Goal: Task Accomplishment & Management: Manage account settings

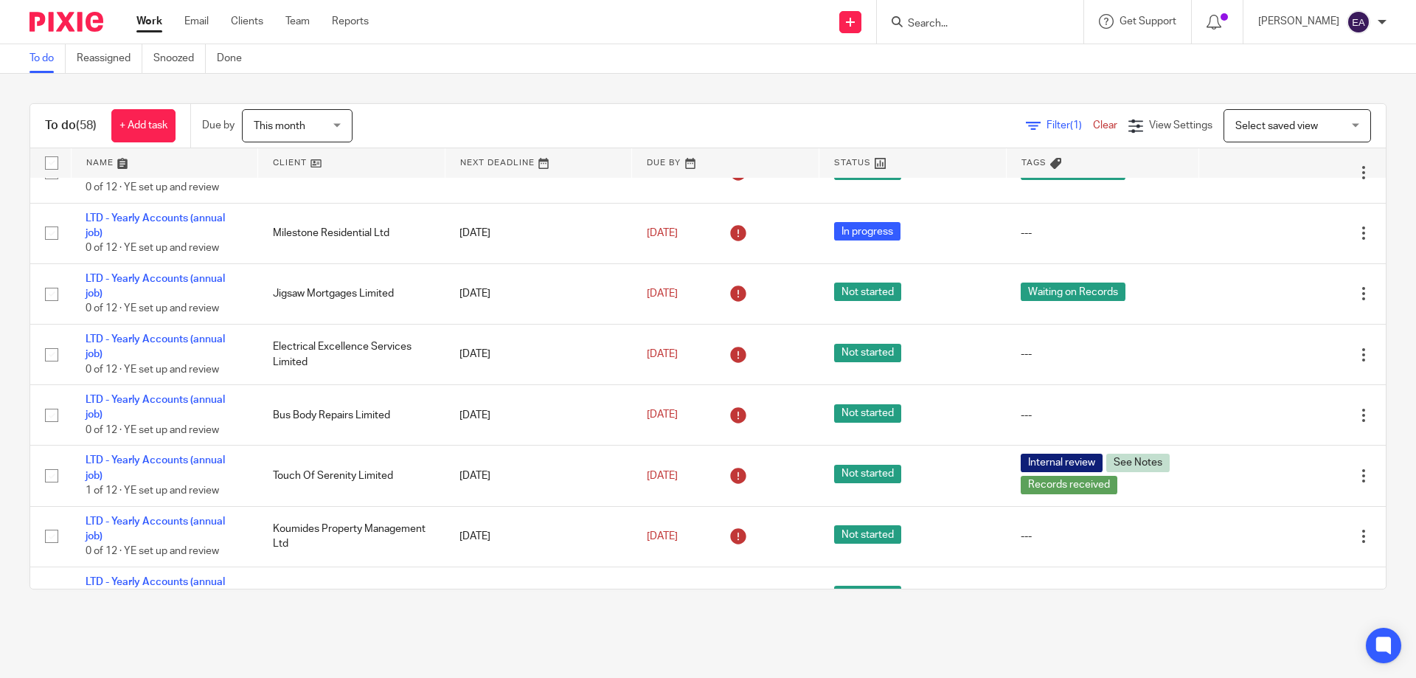
scroll to position [1328, 0]
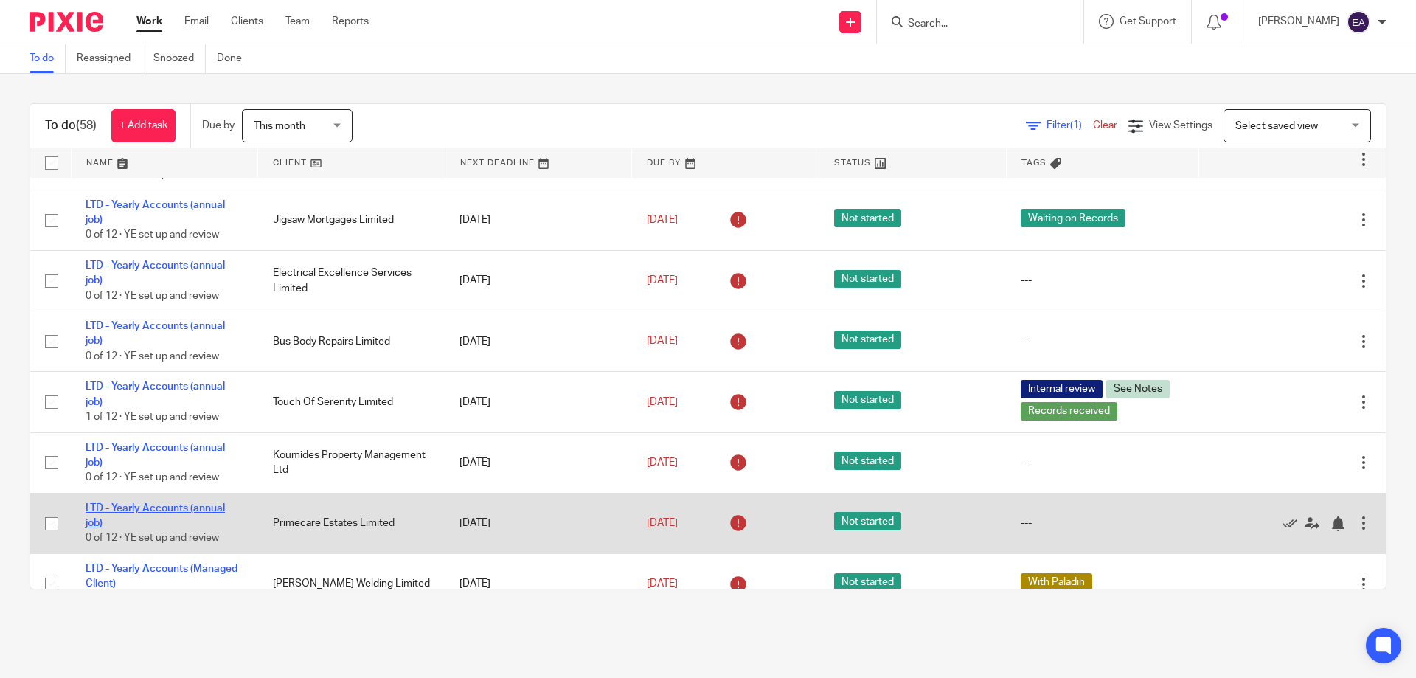
click at [203, 516] on link "LTD - Yearly Accounts (annual job)" at bounding box center [155, 515] width 139 height 25
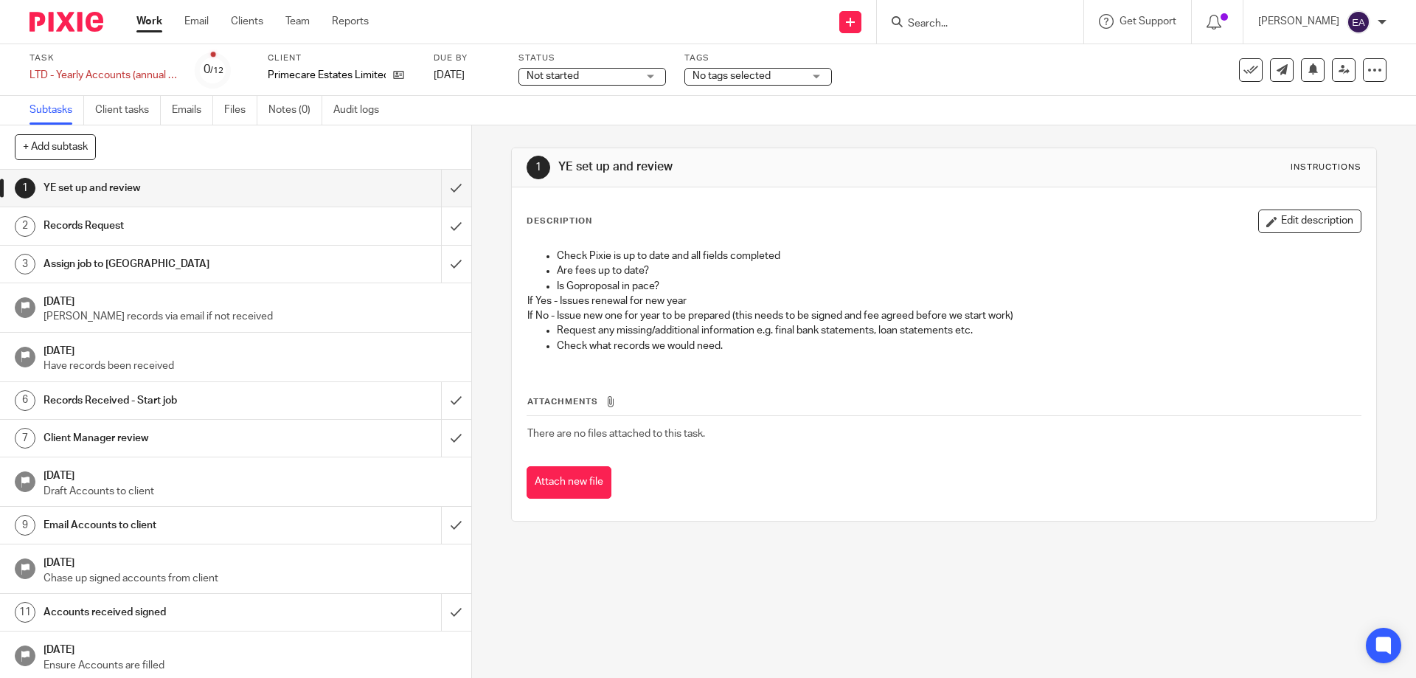
click at [654, 73] on div "Not started Not started" at bounding box center [593, 77] width 148 height 18
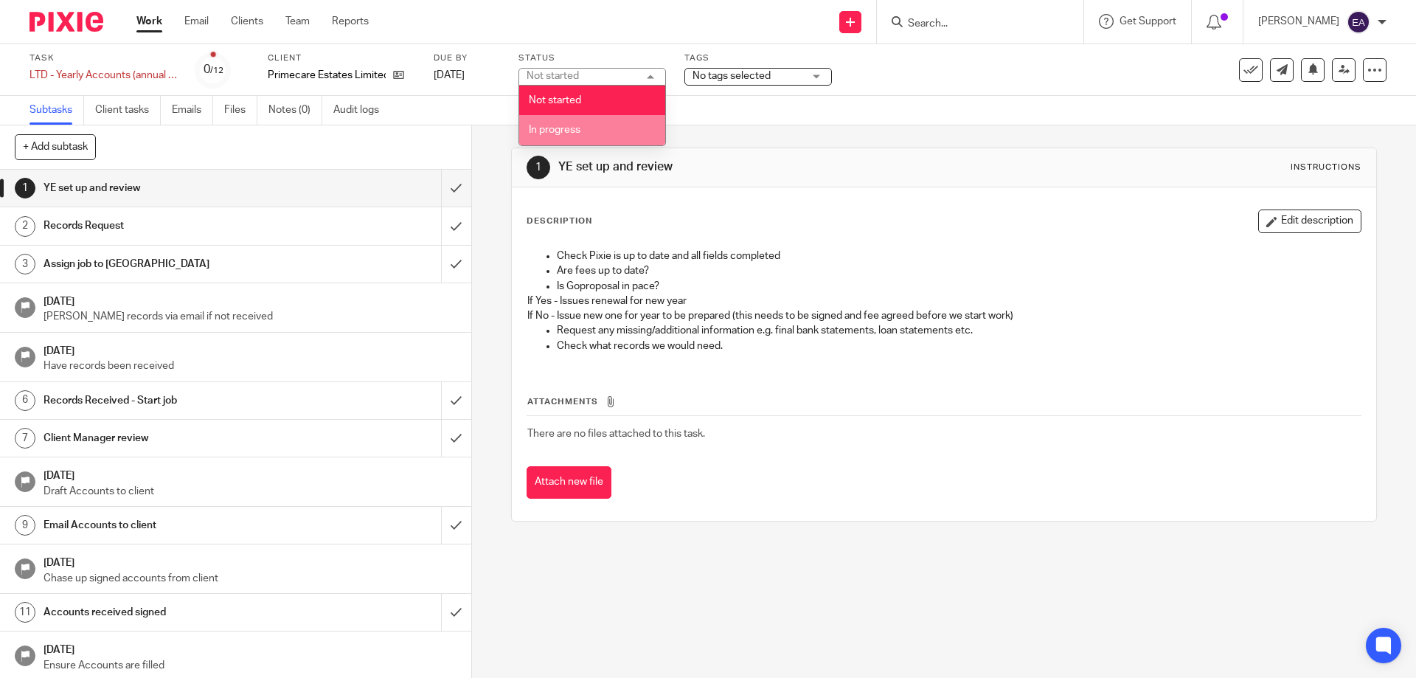
drag, startPoint x: 609, startPoint y: 124, endPoint x: 622, endPoint y: 120, distance: 14.0
click at [610, 124] on li "In progress" at bounding box center [592, 130] width 146 height 30
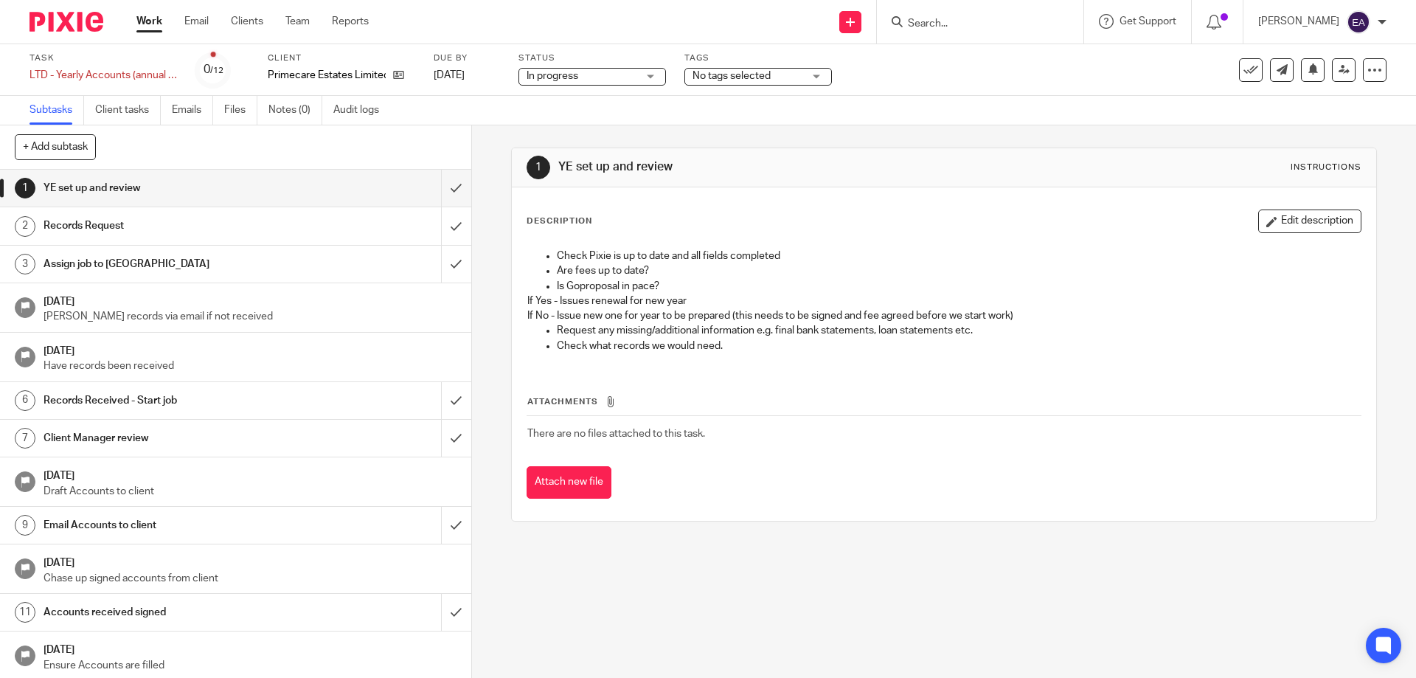
click at [813, 75] on div "No tags selected" at bounding box center [759, 77] width 148 height 18
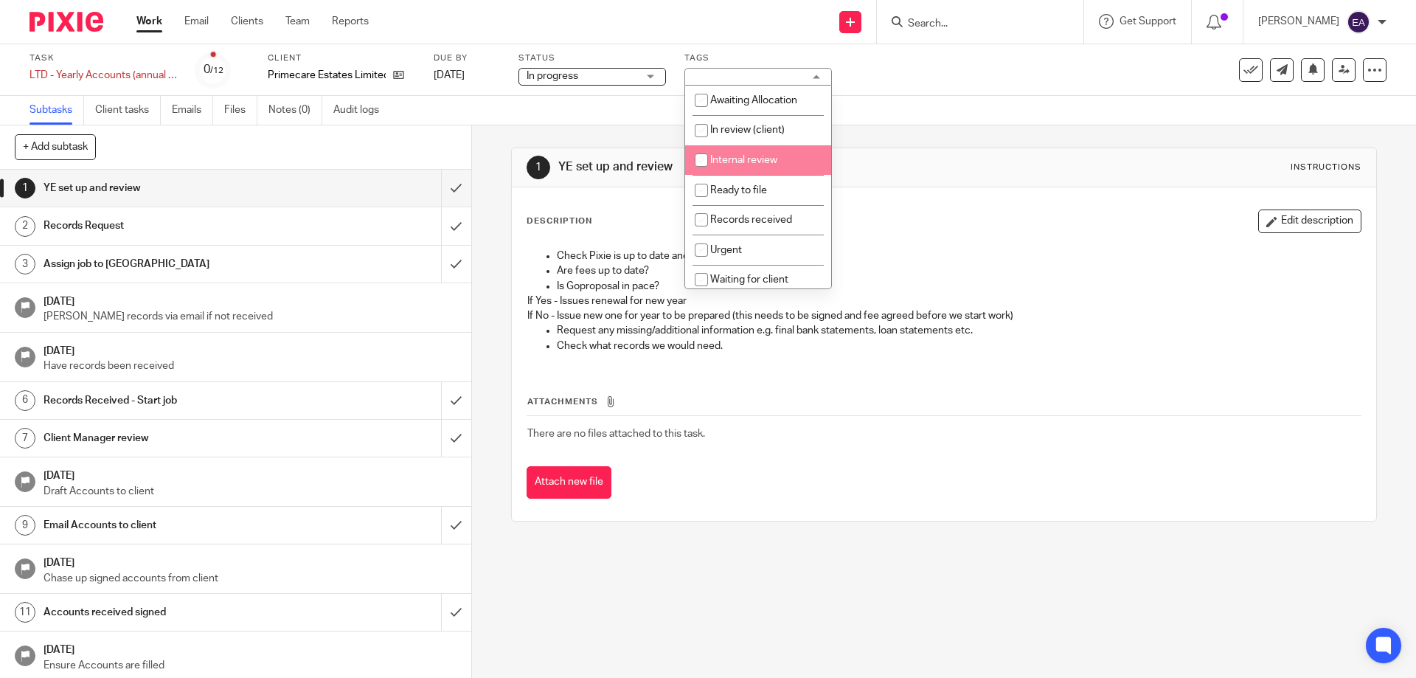
click at [764, 157] on span "Internal review" at bounding box center [743, 160] width 67 height 10
checkbox input "true"
click at [148, 19] on link "Work" at bounding box center [149, 21] width 26 height 15
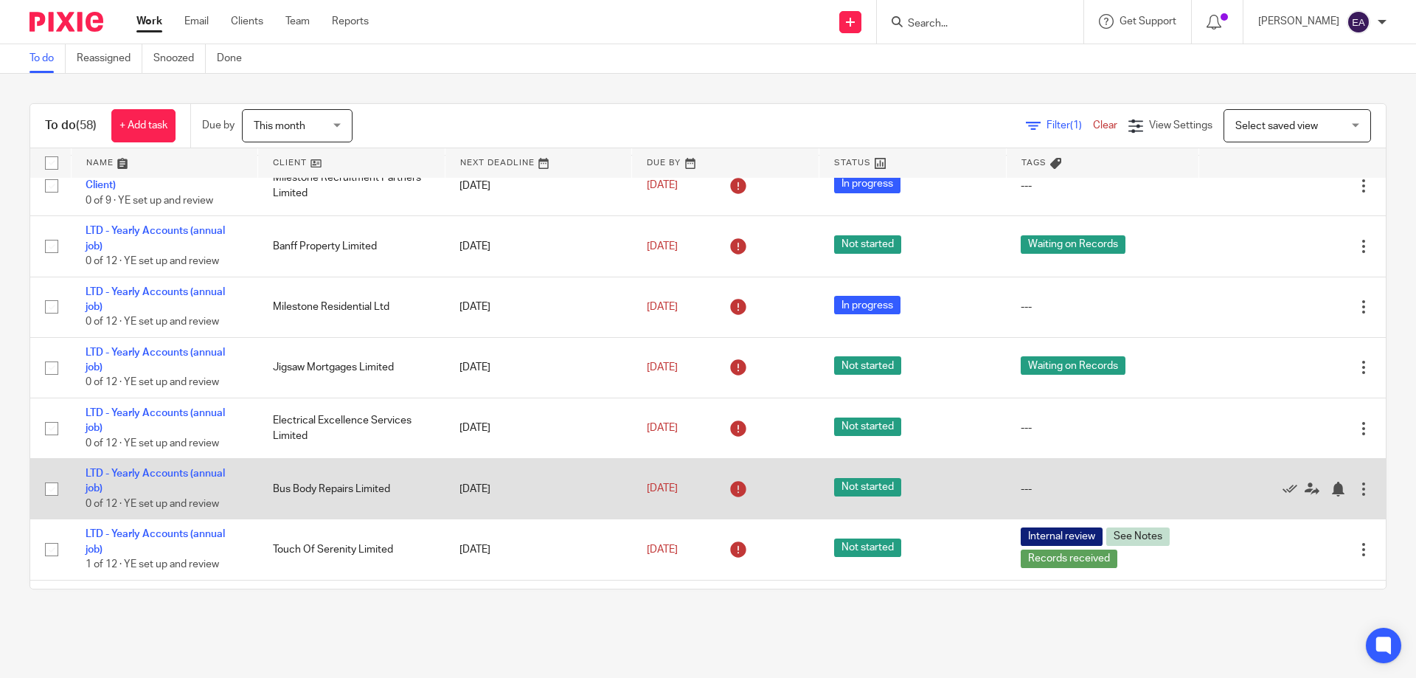
scroll to position [1254, 0]
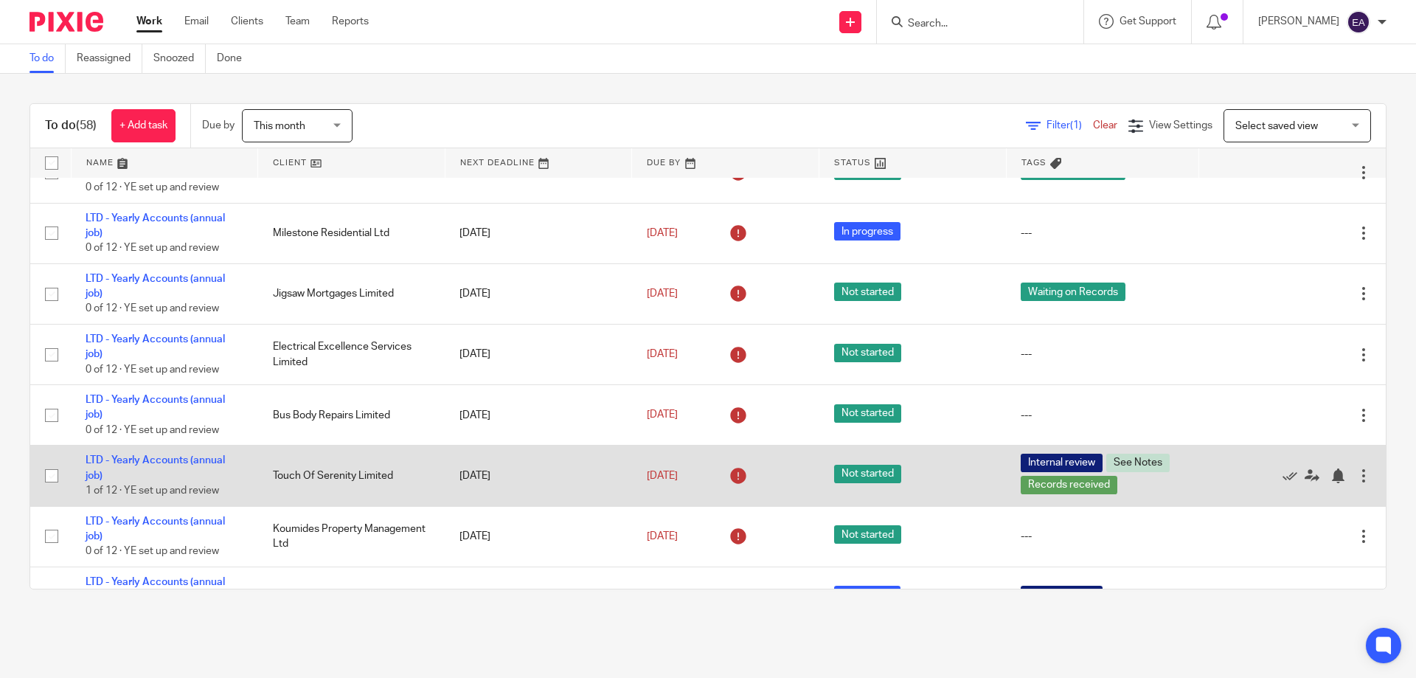
click at [1122, 471] on span "See Notes" at bounding box center [1138, 463] width 63 height 18
click at [1118, 467] on span "See Notes" at bounding box center [1138, 463] width 63 height 18
click at [200, 472] on link "LTD - Yearly Accounts (annual job)" at bounding box center [155, 467] width 139 height 25
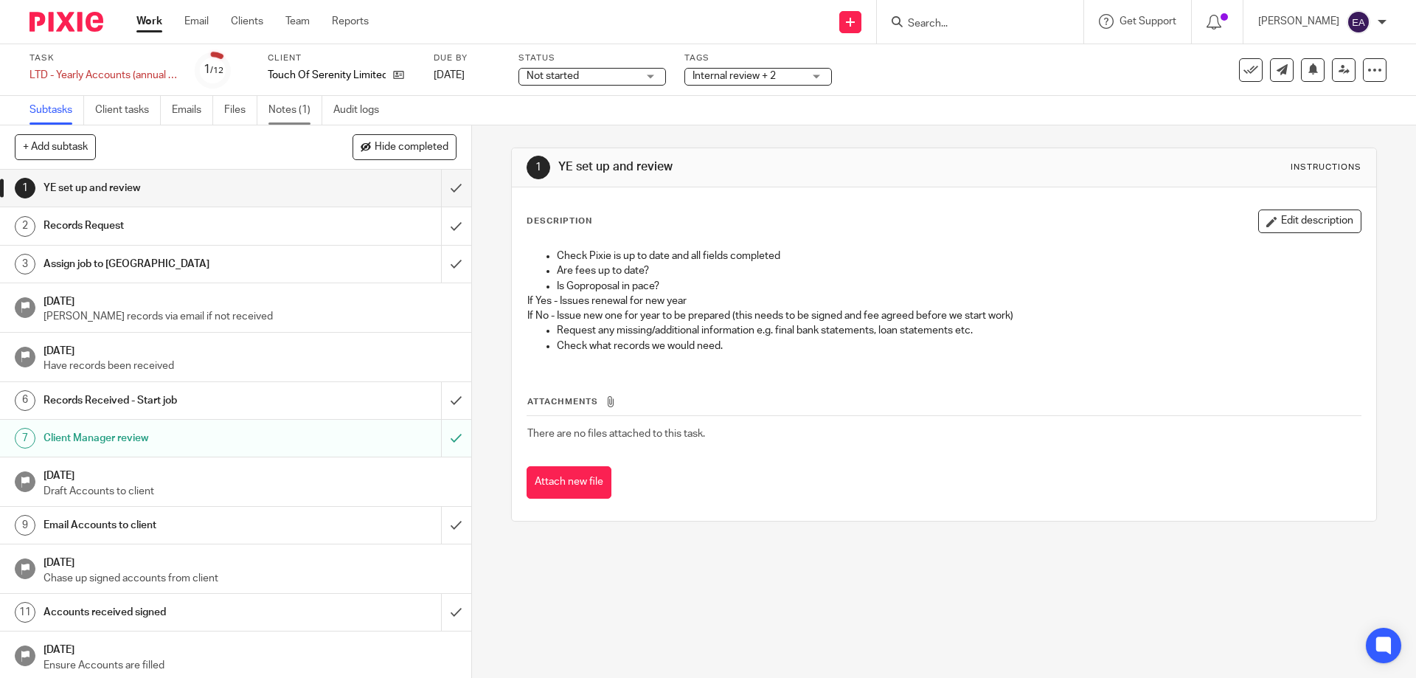
click at [300, 107] on link "Notes (1)" at bounding box center [296, 110] width 54 height 29
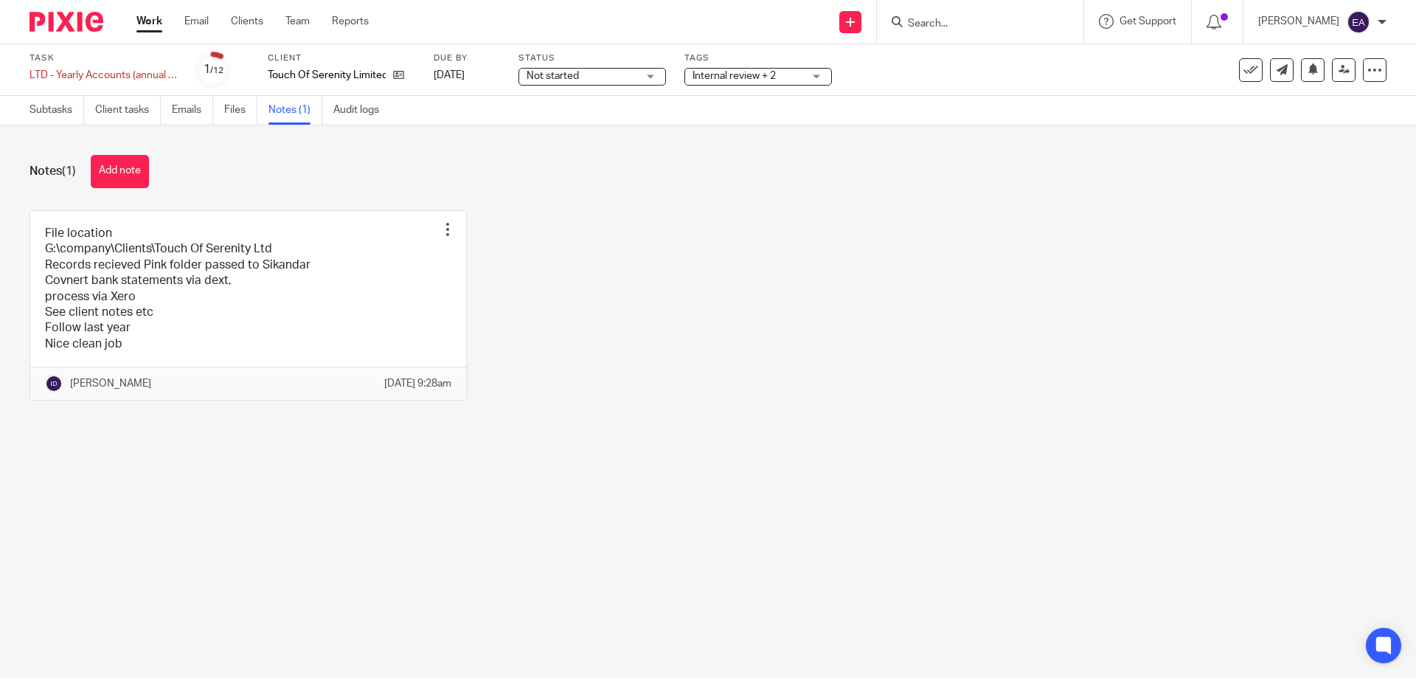
click at [148, 24] on link "Work" at bounding box center [149, 21] width 26 height 15
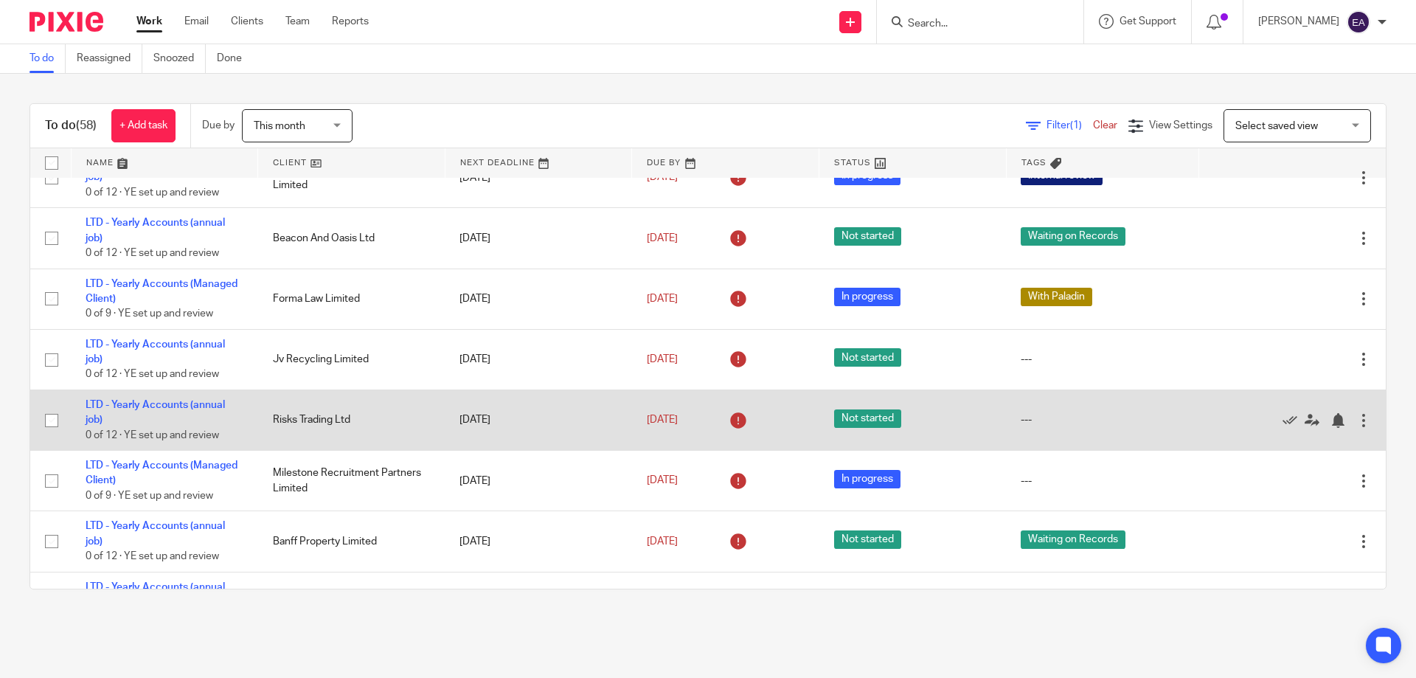
scroll to position [959, 0]
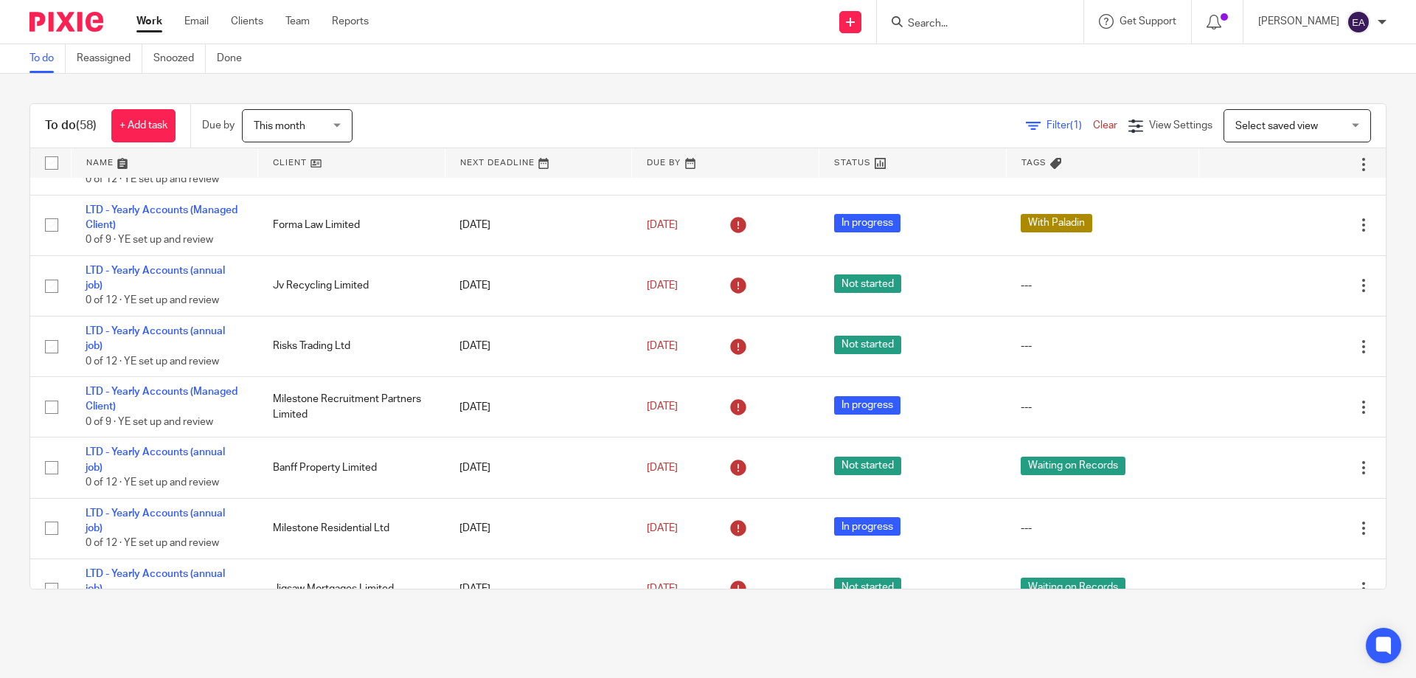
click at [1007, 16] on form at bounding box center [985, 22] width 157 height 18
click at [988, 21] on input "Search" at bounding box center [973, 24] width 133 height 13
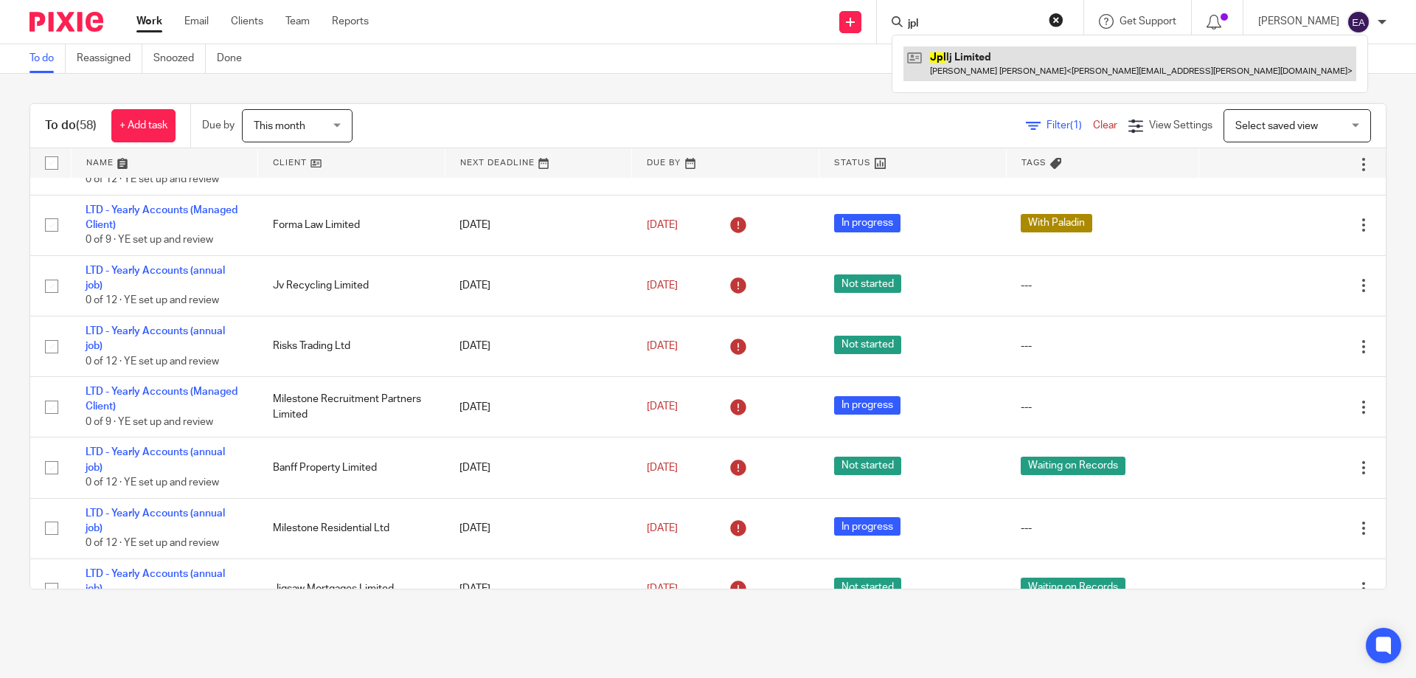
type input "jpl"
click at [1045, 70] on link at bounding box center [1130, 63] width 453 height 34
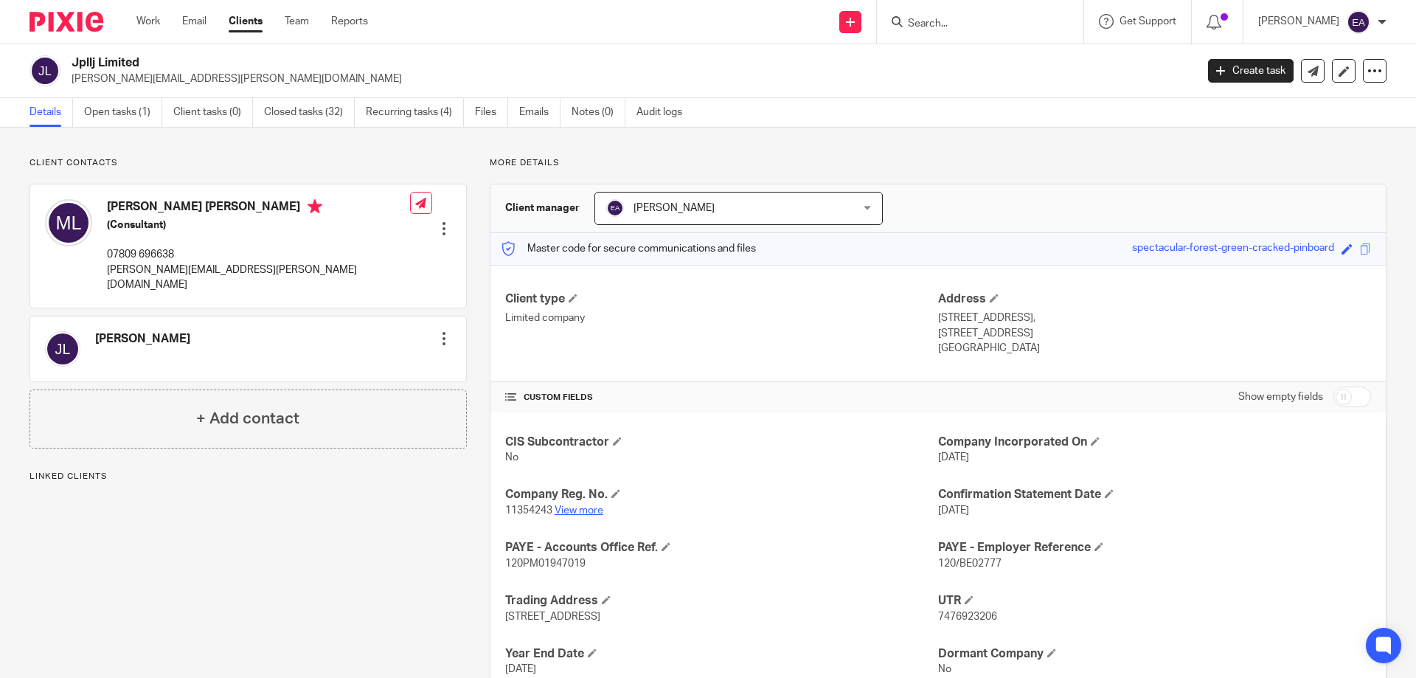
click at [575, 508] on link "View more" at bounding box center [579, 510] width 49 height 10
